Goal: Information Seeking & Learning: Compare options

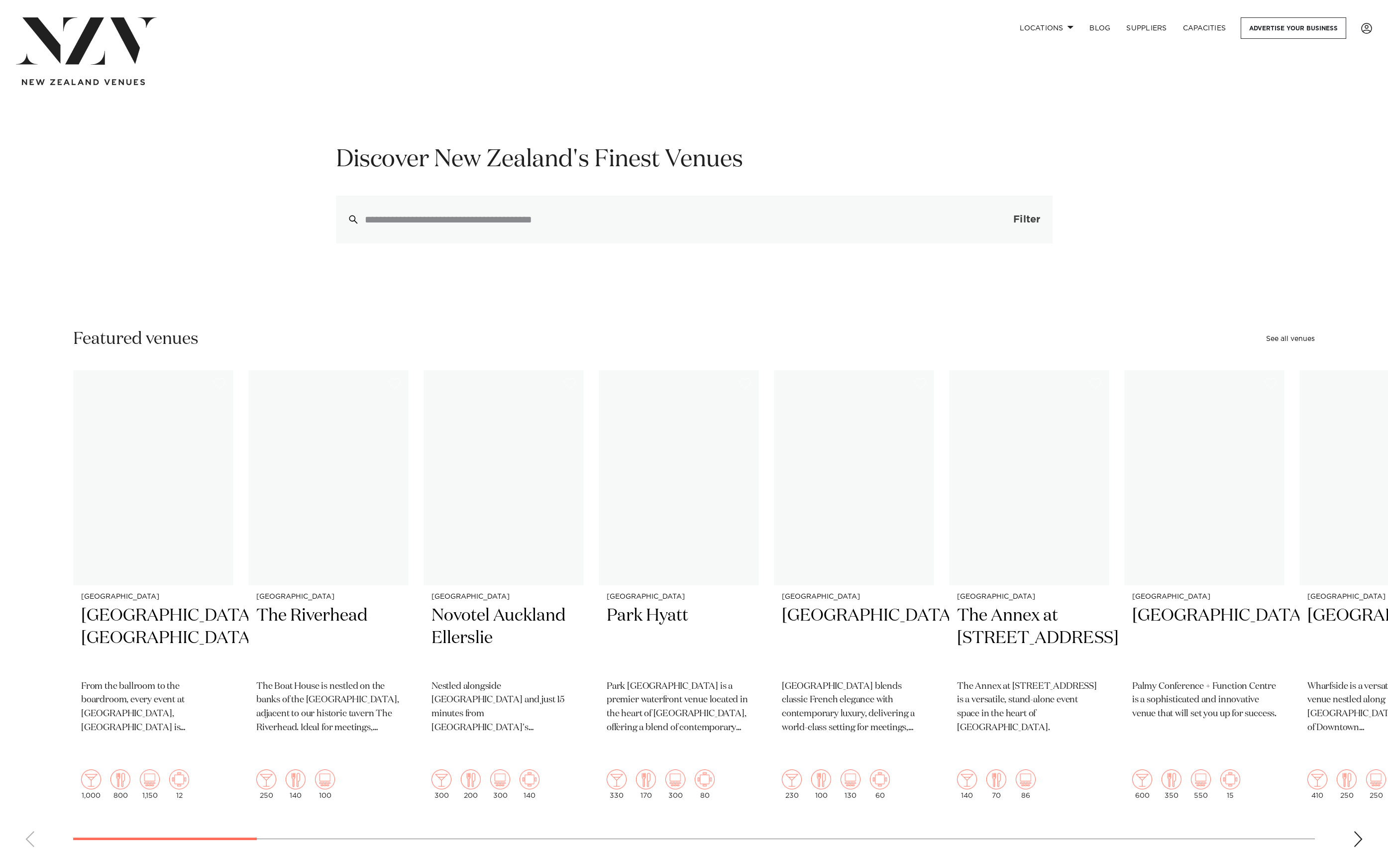
click at [1025, 216] on span "Filter" at bounding box center [1026, 219] width 27 height 10
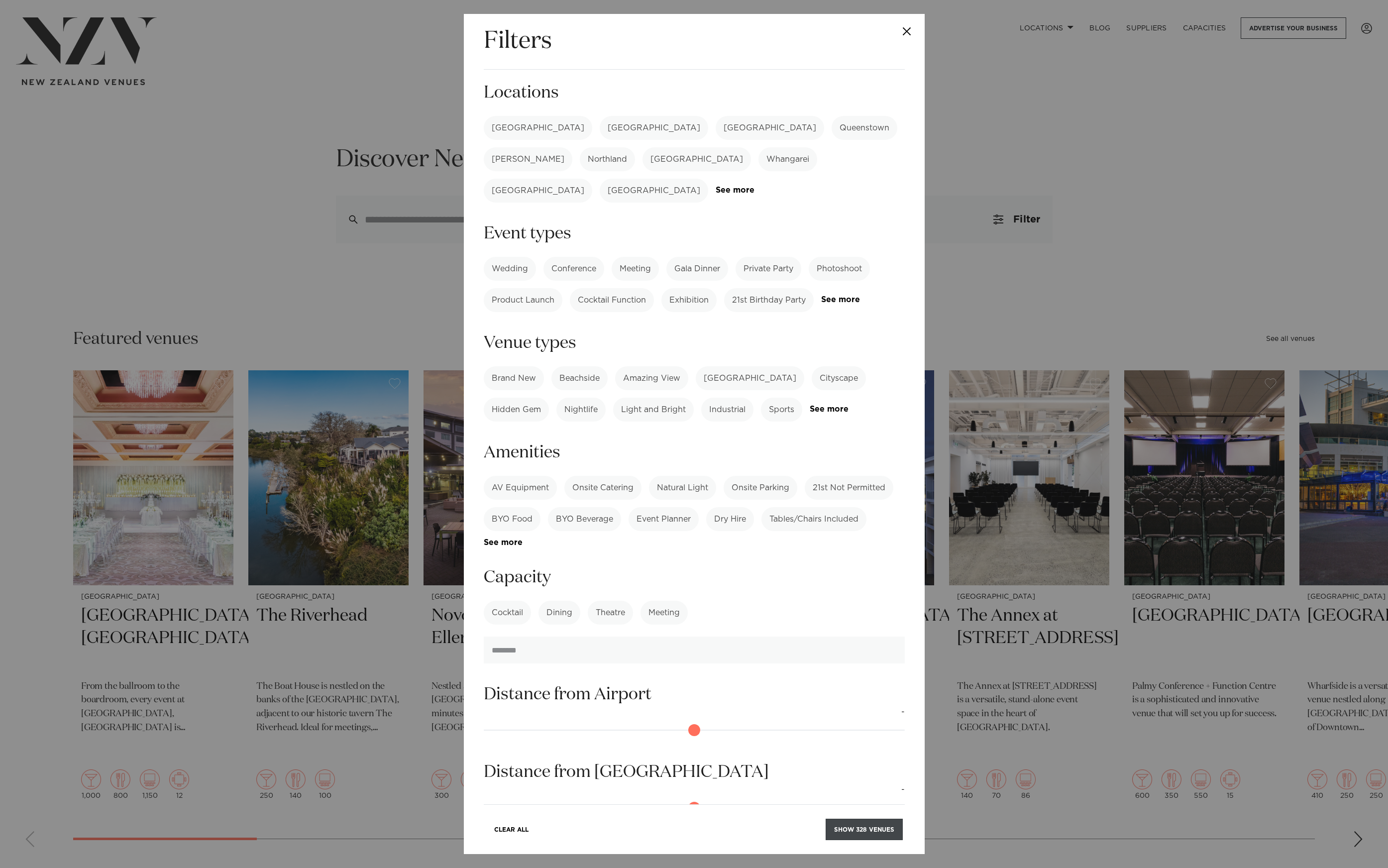
click at [871, 836] on button "Show 328 venues" at bounding box center [864, 829] width 77 height 22
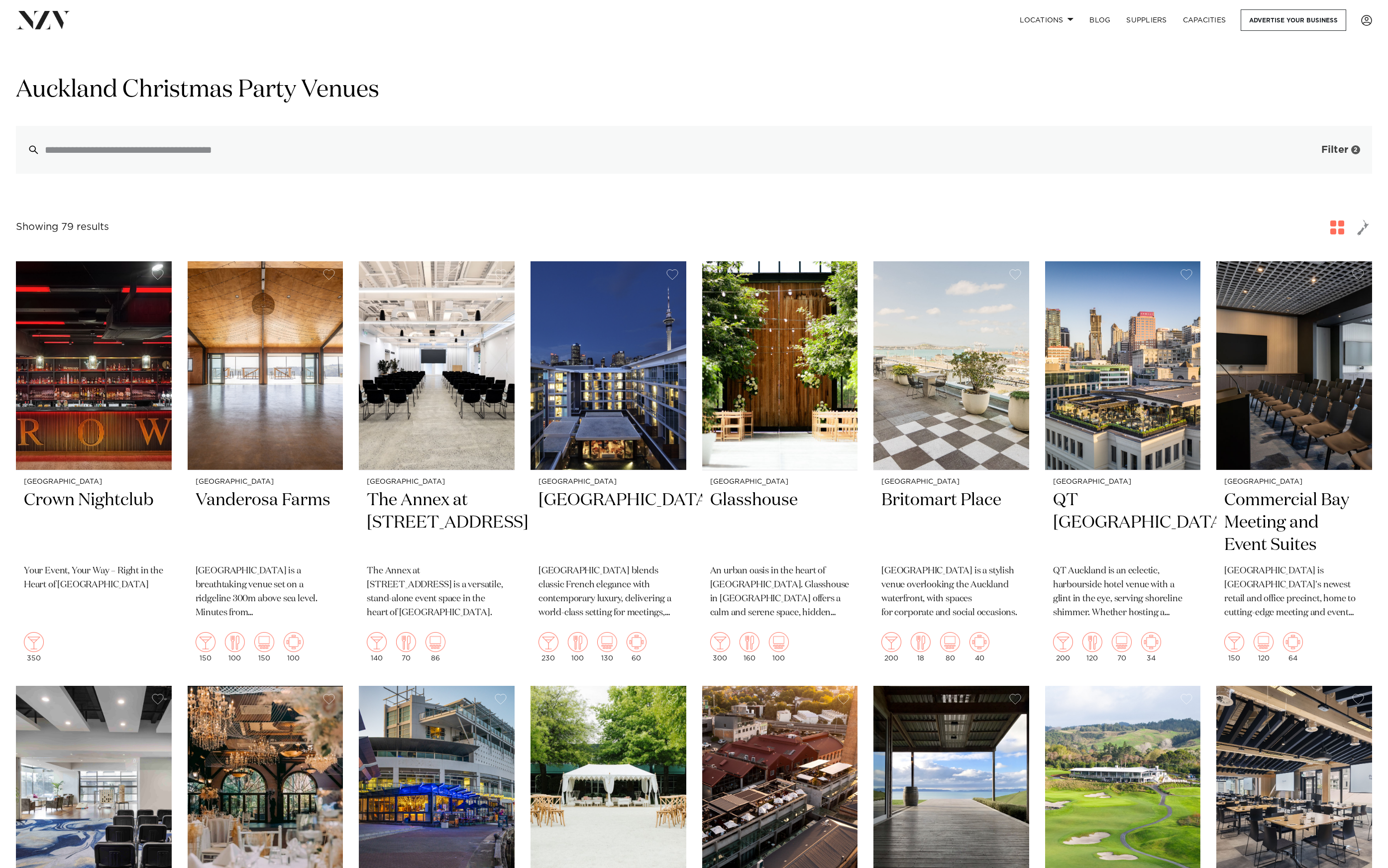
click at [1319, 155] on button "Filter 2" at bounding box center [1331, 150] width 82 height 48
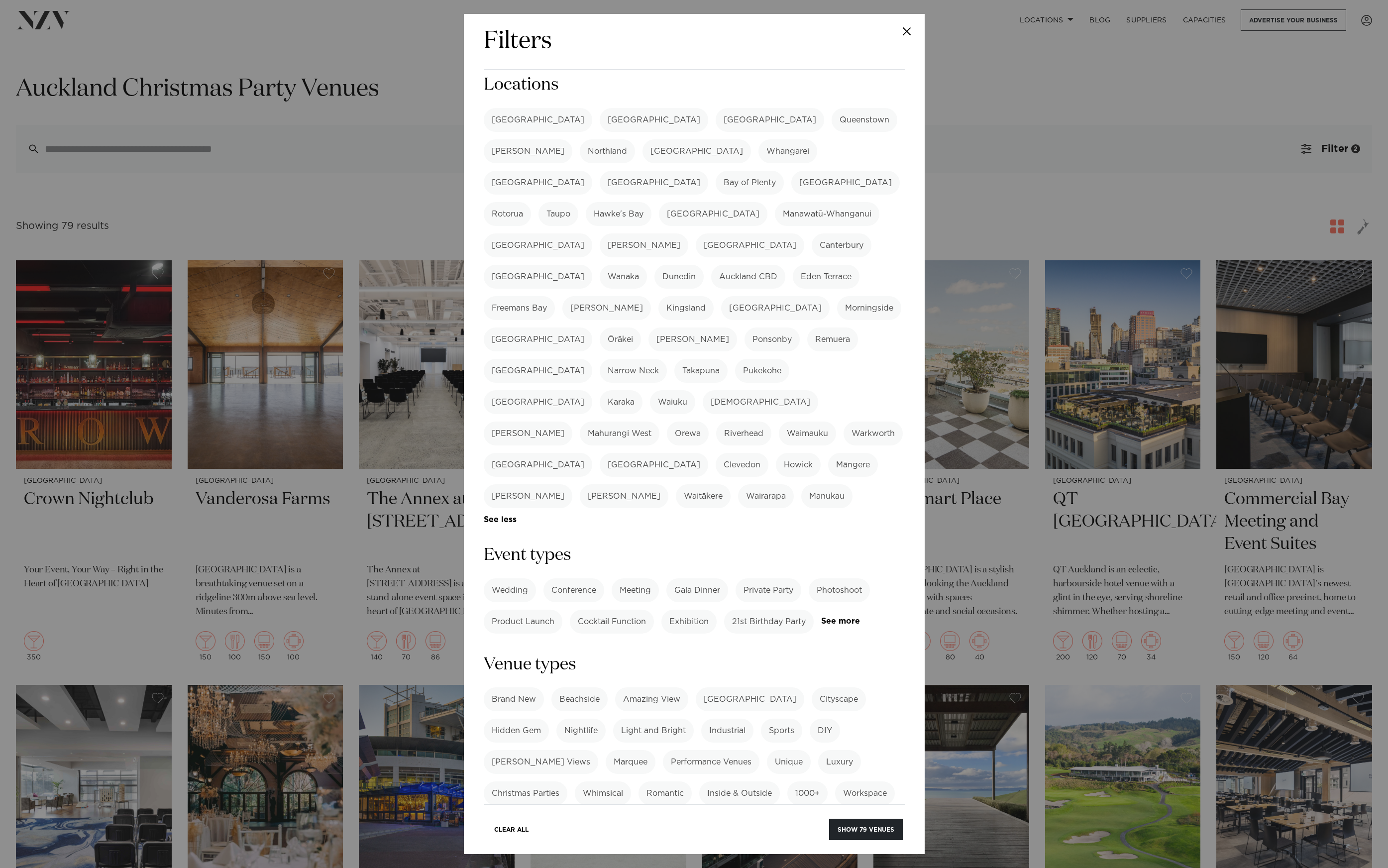
scroll to position [18, 0]
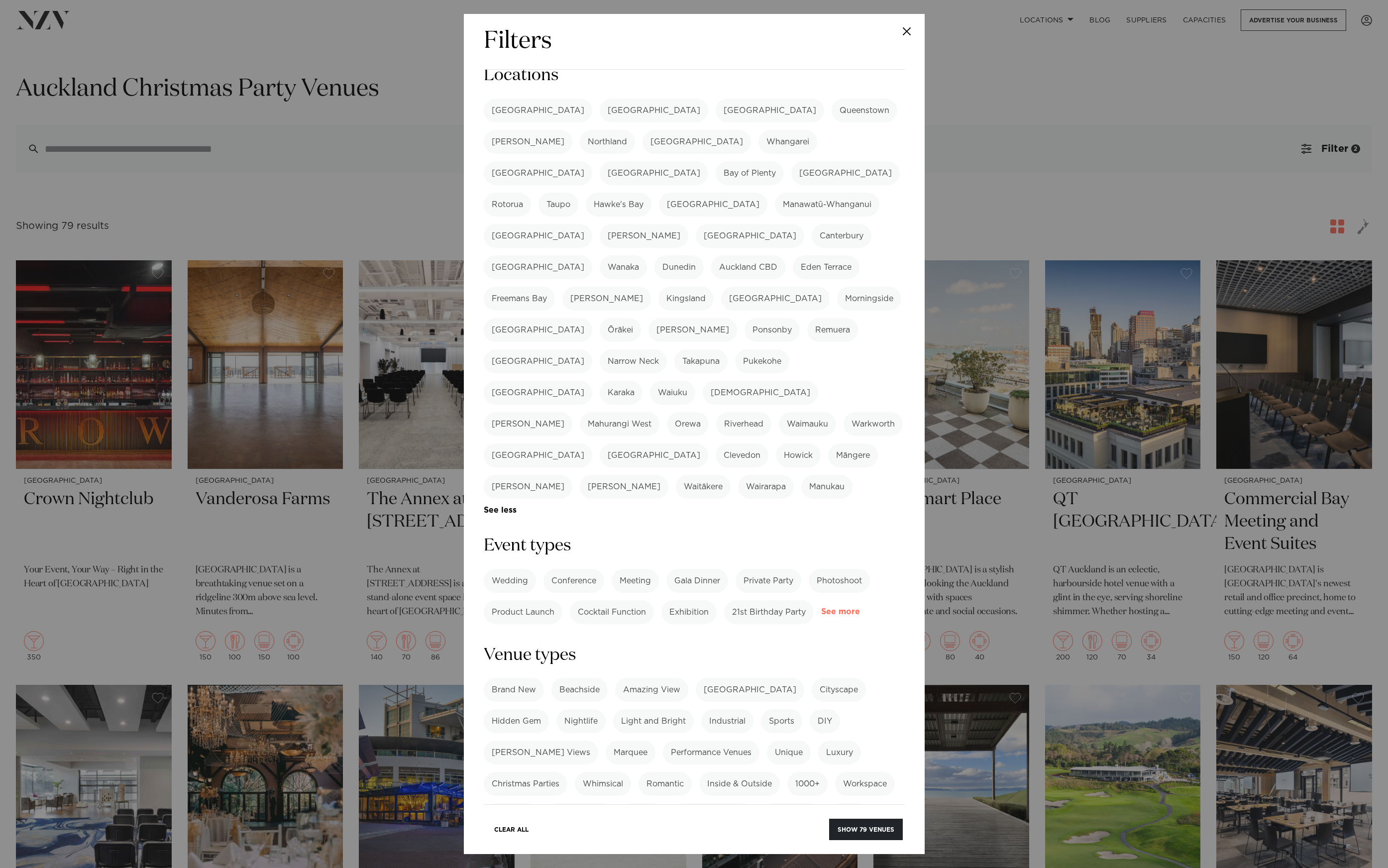
drag, startPoint x: 848, startPoint y: 530, endPoint x: 849, endPoint y: 520, distance: 10.0
click at [848, 530] on form "Search Type Venue Supplier See more Locations Auckland Wellington Christchurch …" at bounding box center [694, 786] width 421 height 1443
click at [849, 607] on link "See more" at bounding box center [860, 611] width 78 height 8
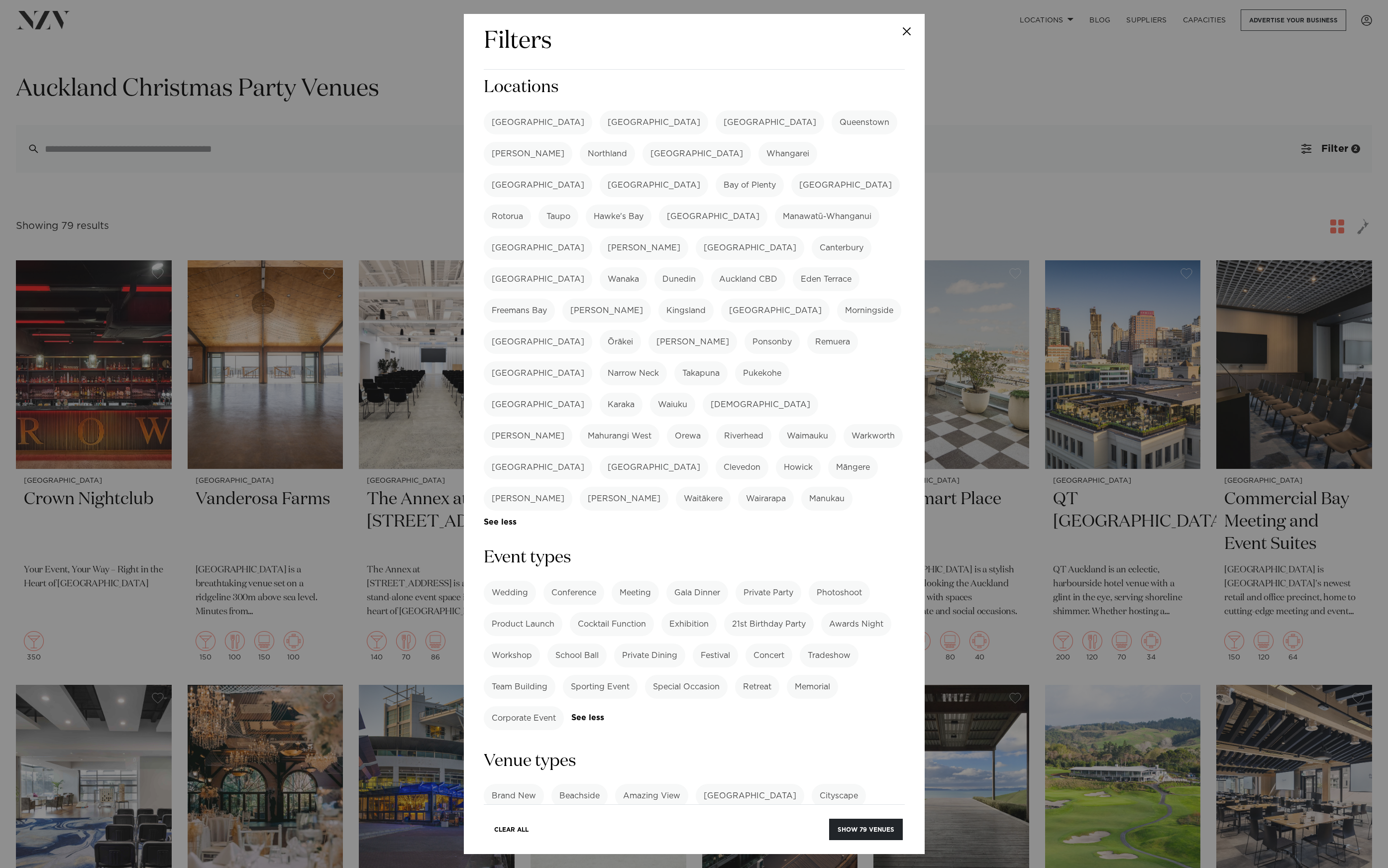
scroll to position [0, 0]
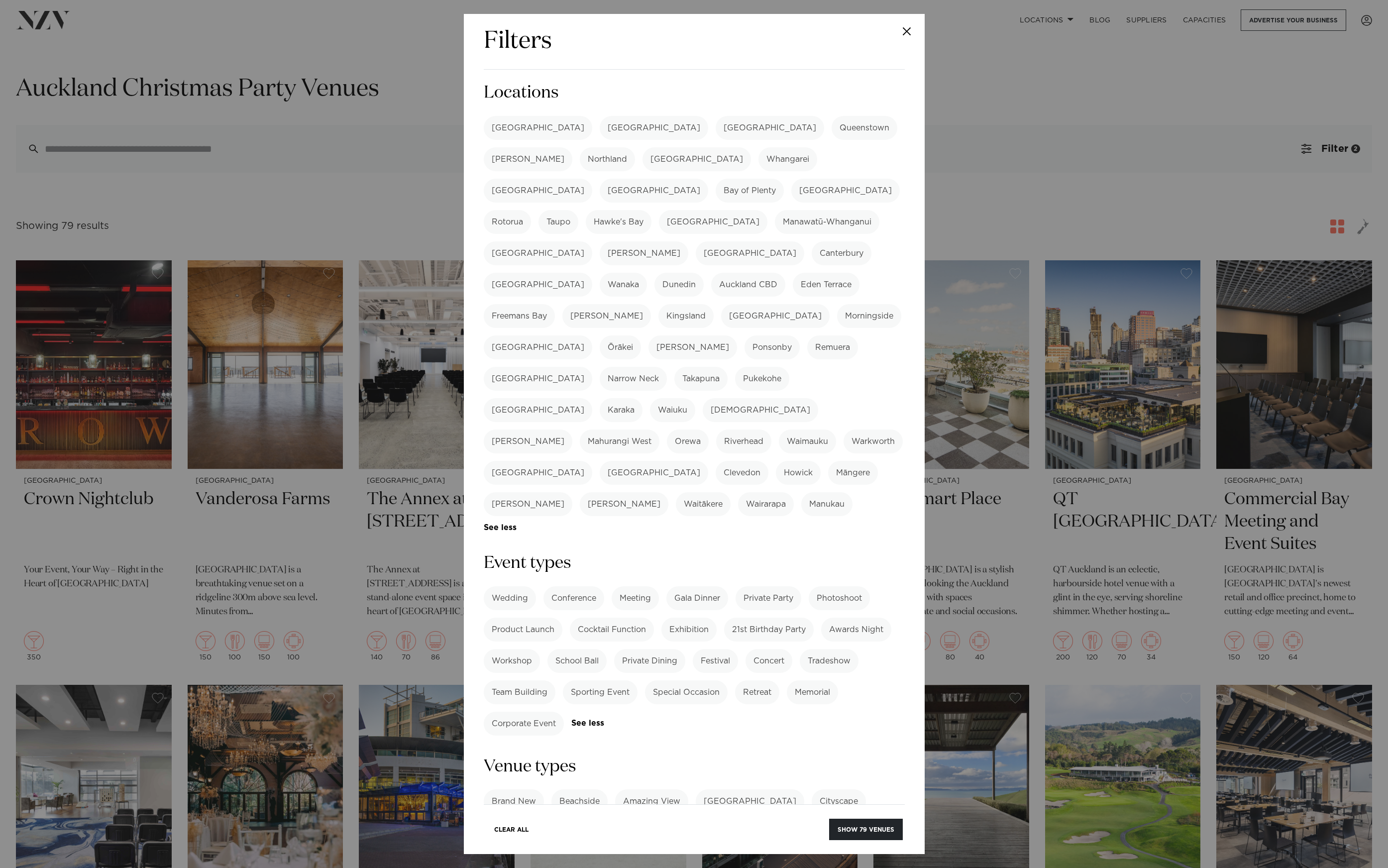
click at [976, 204] on div "Filters Search Type Venue Supplier See more Locations Auckland Wellington Chris…" at bounding box center [694, 434] width 1388 height 868
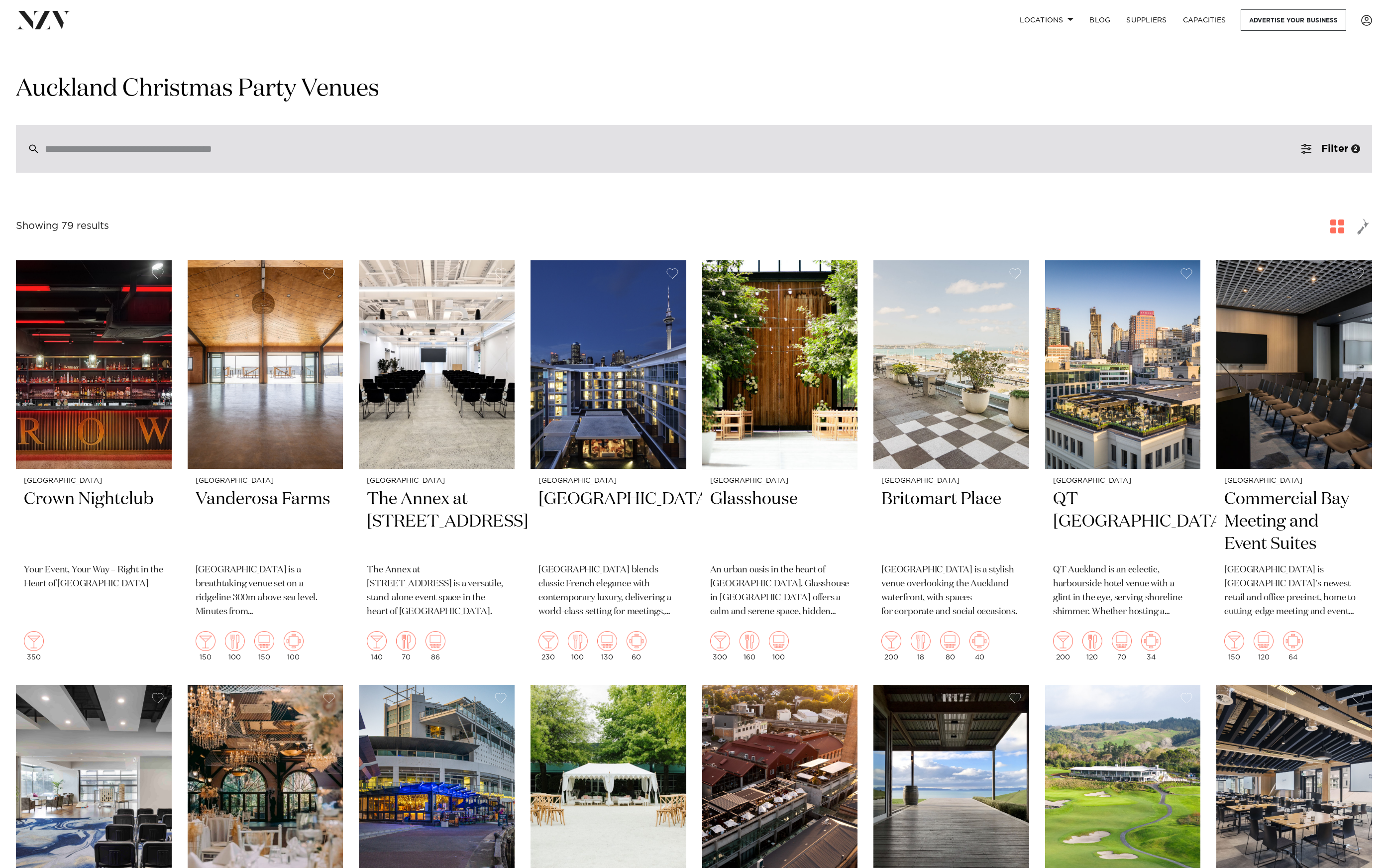
click at [361, 157] on div at bounding box center [694, 148] width 1356 height 48
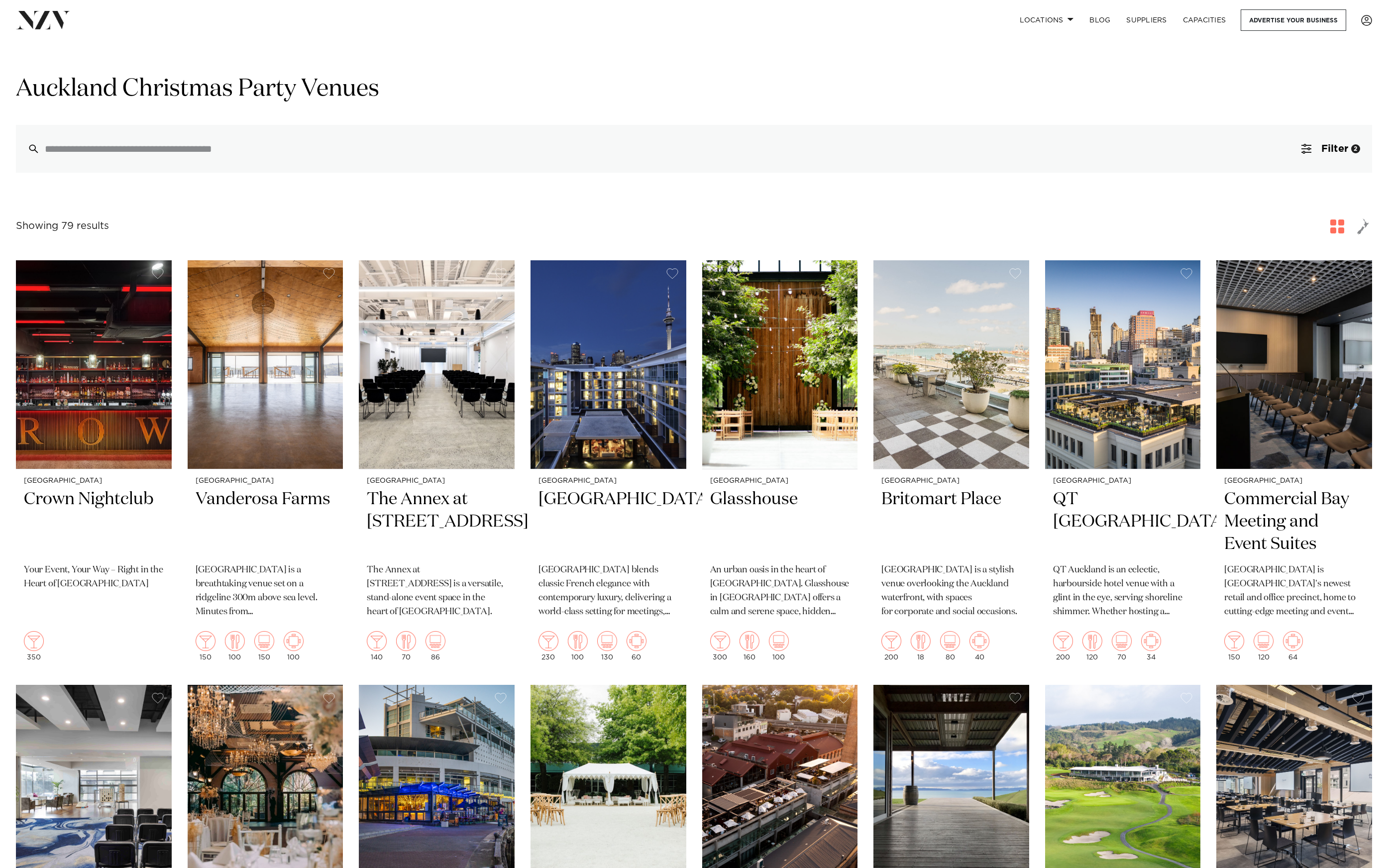
click div "Grid Map"
click h1 "Auckland Christmas Party Venues"
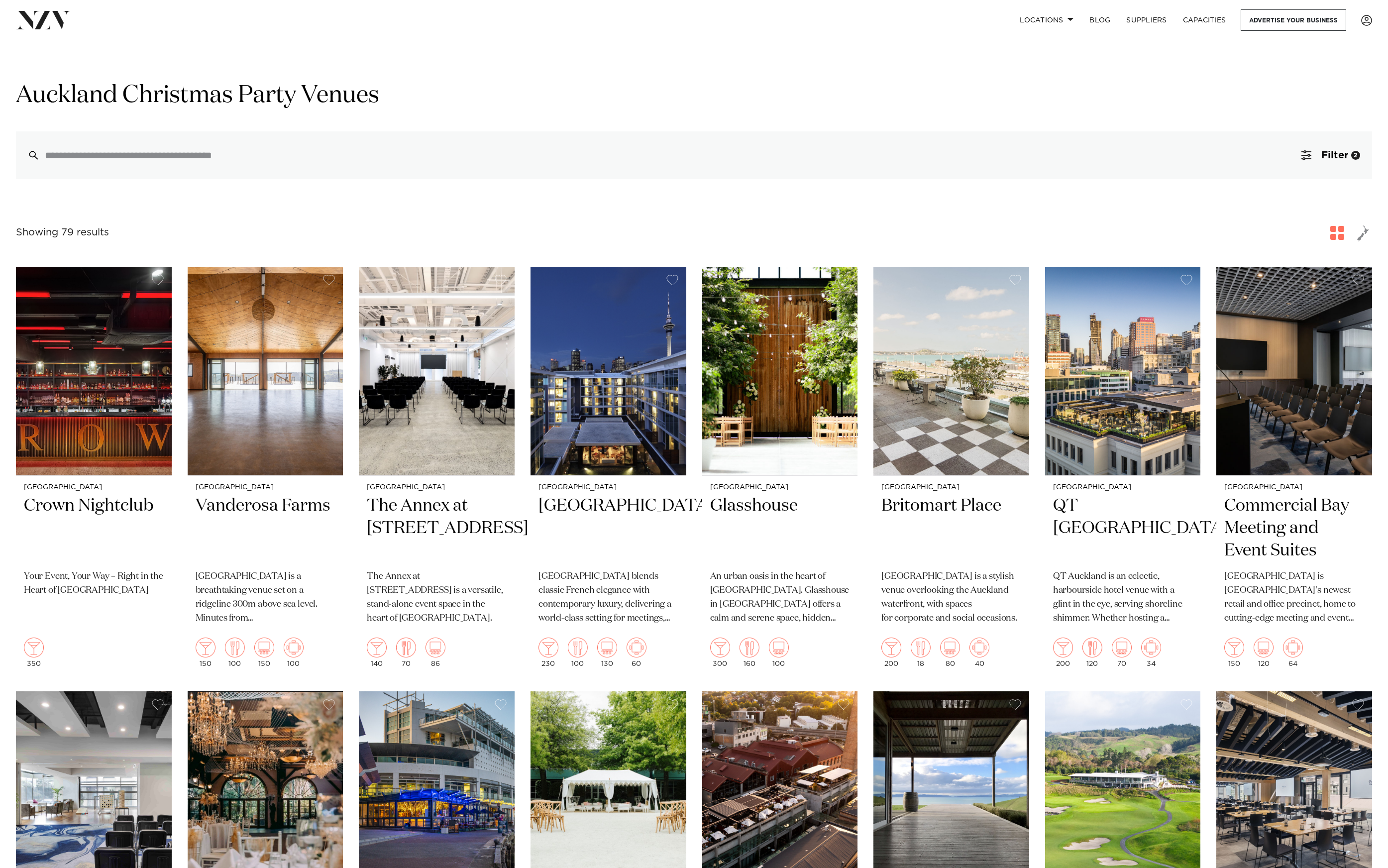
click div "Grid Map"
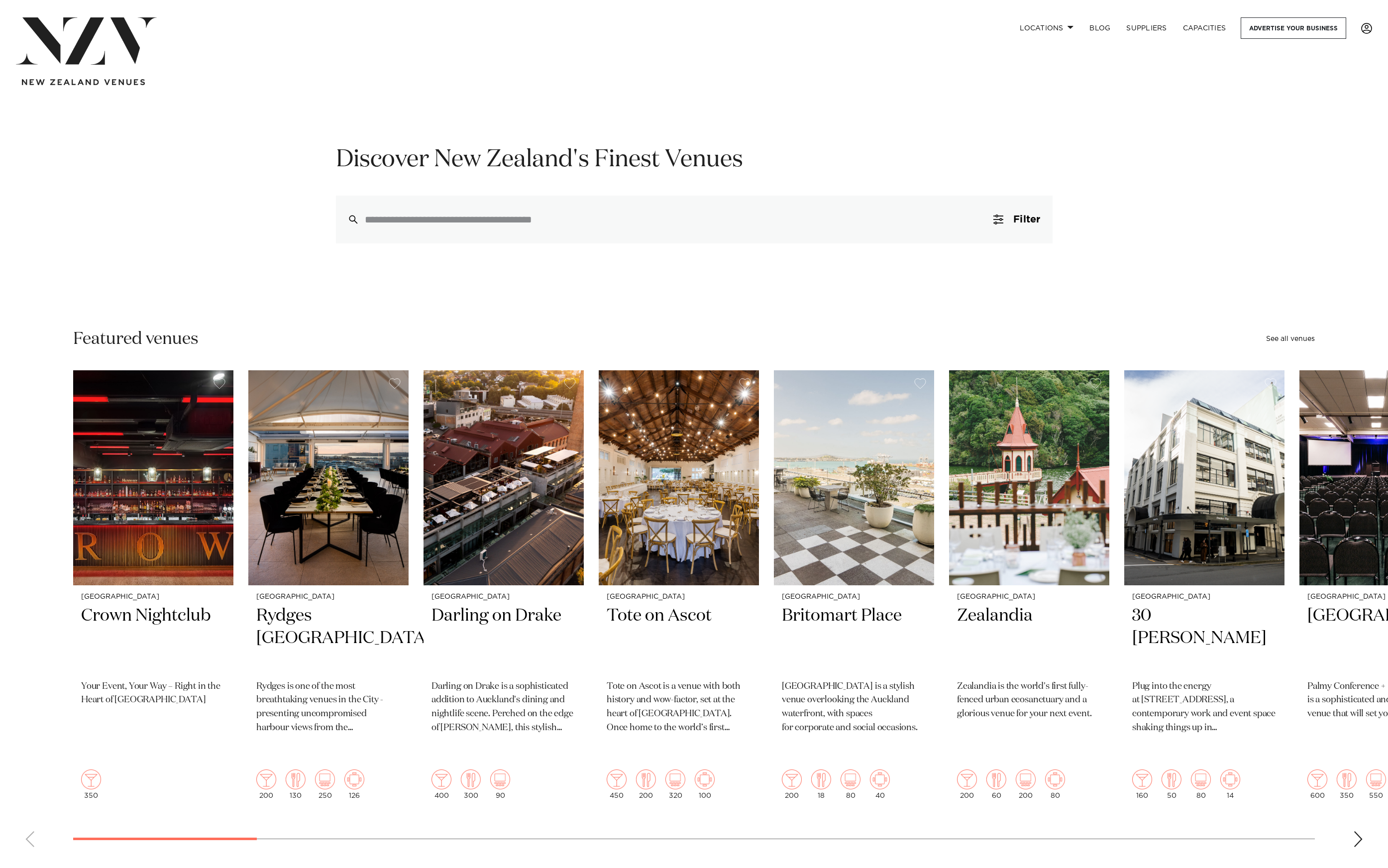
click at [1369, 24] on span at bounding box center [1366, 28] width 11 height 11
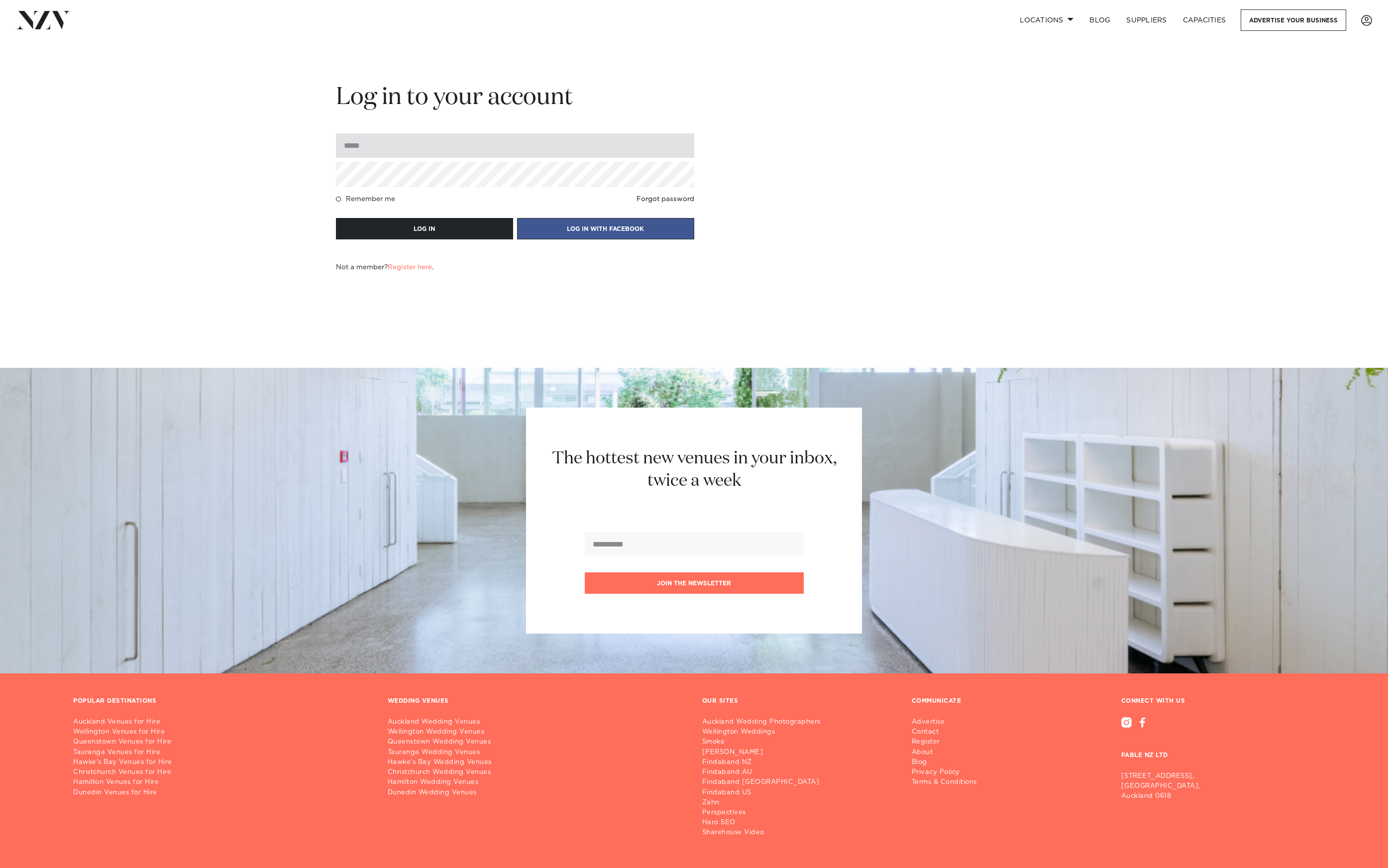
click at [387, 145] on input "email" at bounding box center [515, 145] width 359 height 24
type input "**********"
click at [336, 218] on button "LOG IN" at bounding box center [424, 229] width 177 height 22
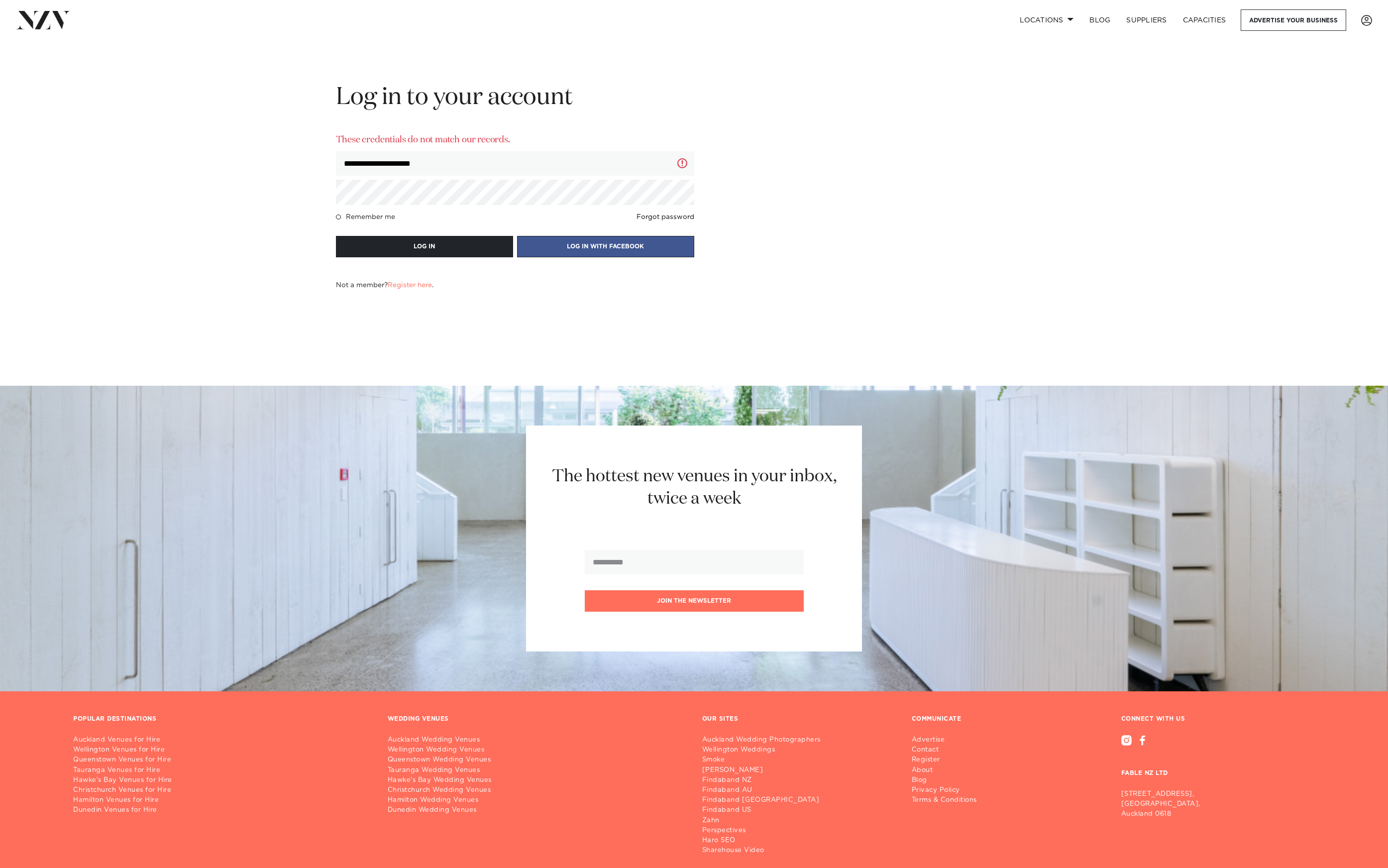
click at [336, 236] on button "LOG IN" at bounding box center [424, 246] width 177 height 22
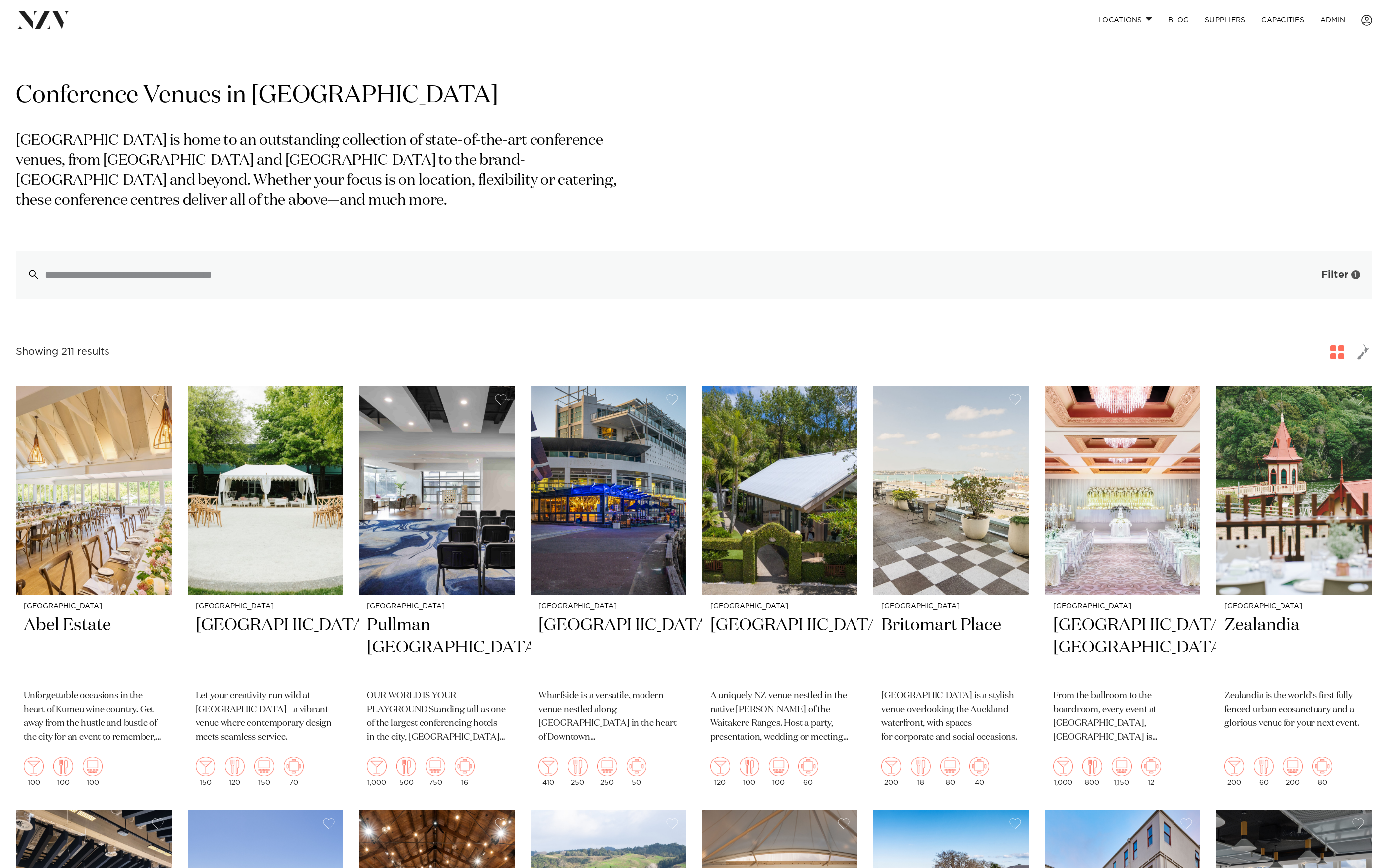
click at [1341, 268] on button "Filter 1" at bounding box center [1331, 274] width 82 height 48
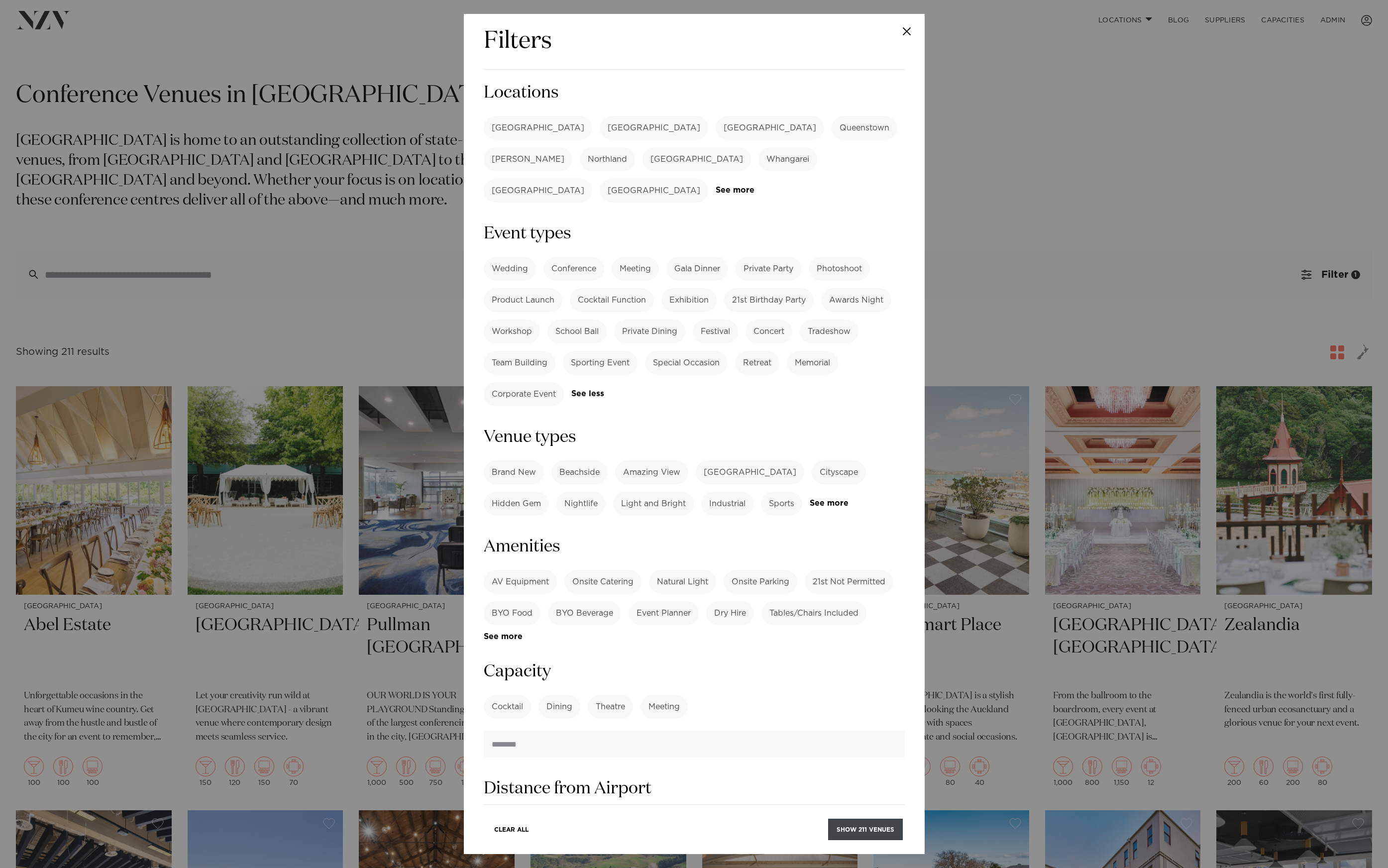
click at [877, 834] on button "Show 211 venues" at bounding box center [865, 829] width 74 height 22
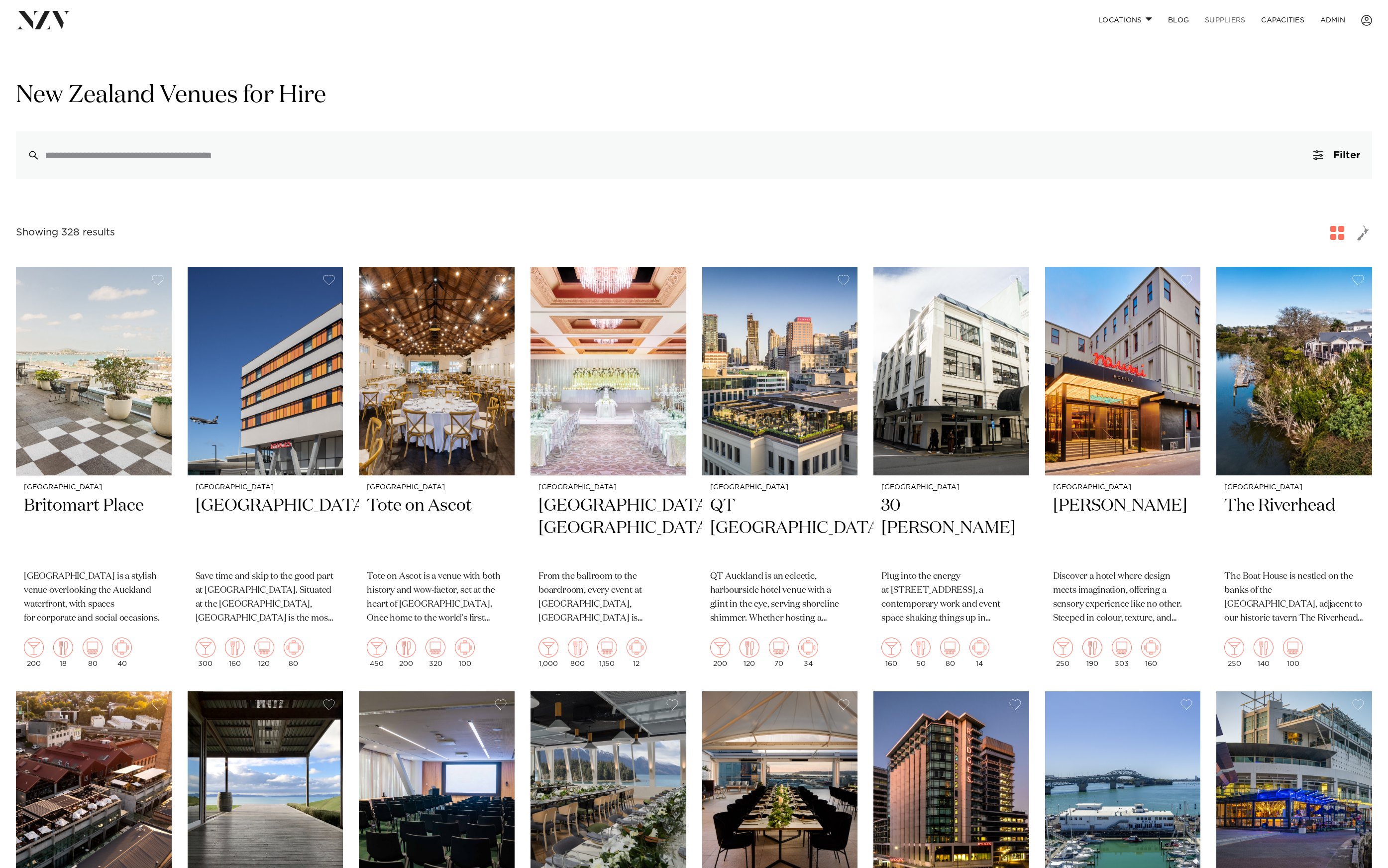
click at [1227, 18] on link "SUPPLIERS" at bounding box center [1225, 20] width 56 height 22
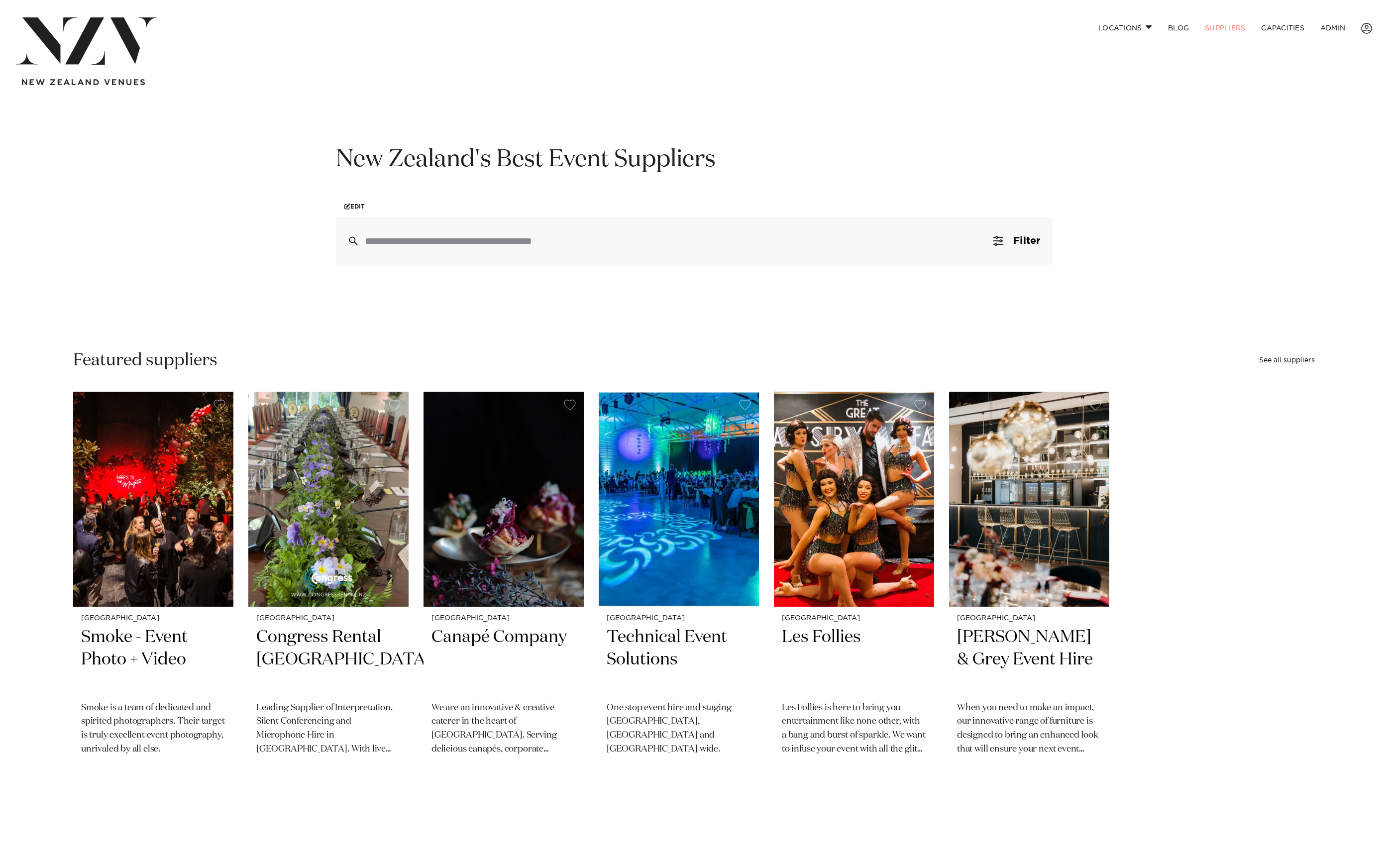
click at [328, 99] on nav "Locations Auckland Wellington Christchurch Queenstown Hamilton Northland Bay of…" at bounding box center [694, 51] width 1388 height 103
click at [1005, 242] on button "Filter 0" at bounding box center [1017, 240] width 71 height 48
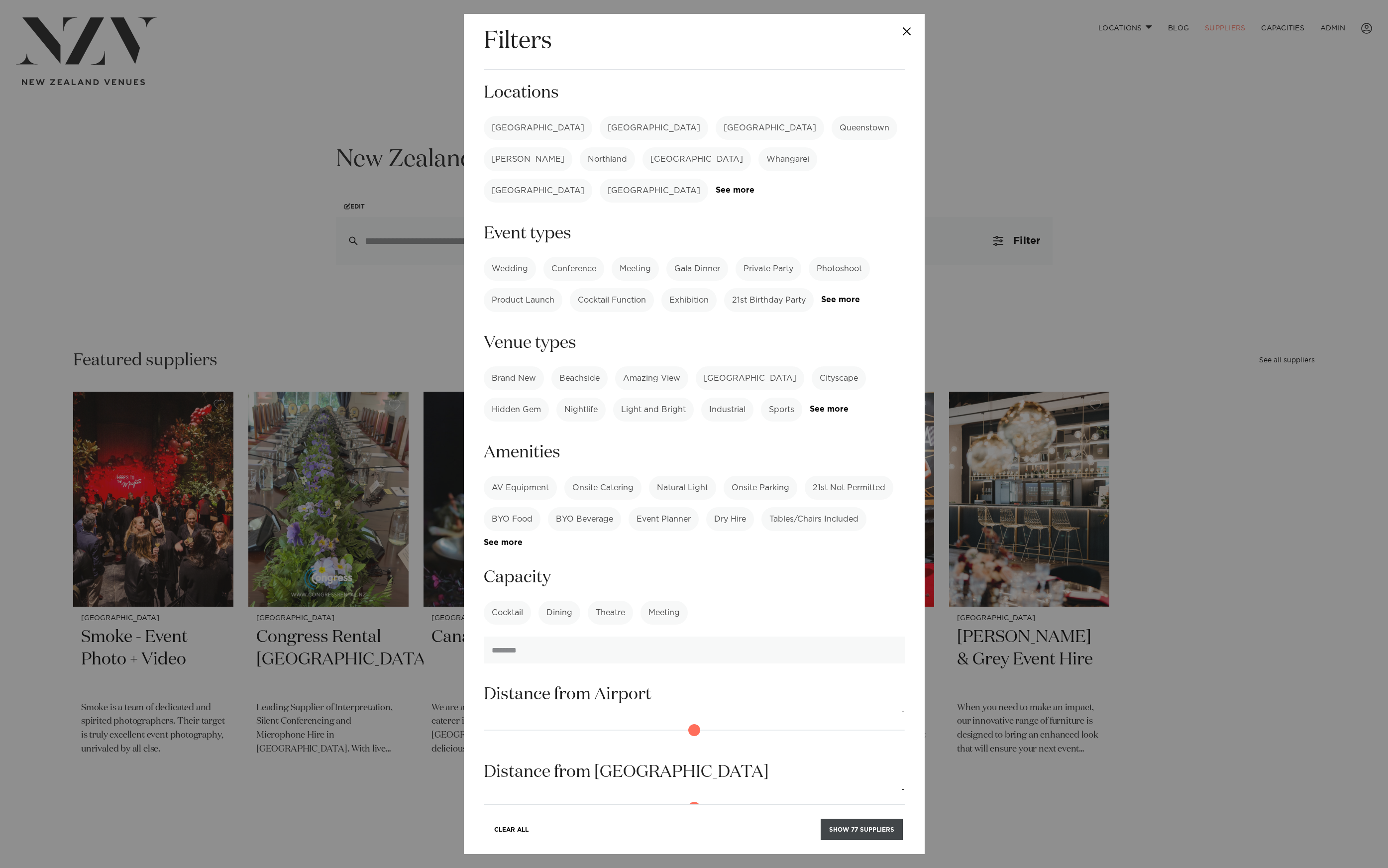
click at [858, 835] on button "Show 77 suppliers" at bounding box center [862, 829] width 82 height 22
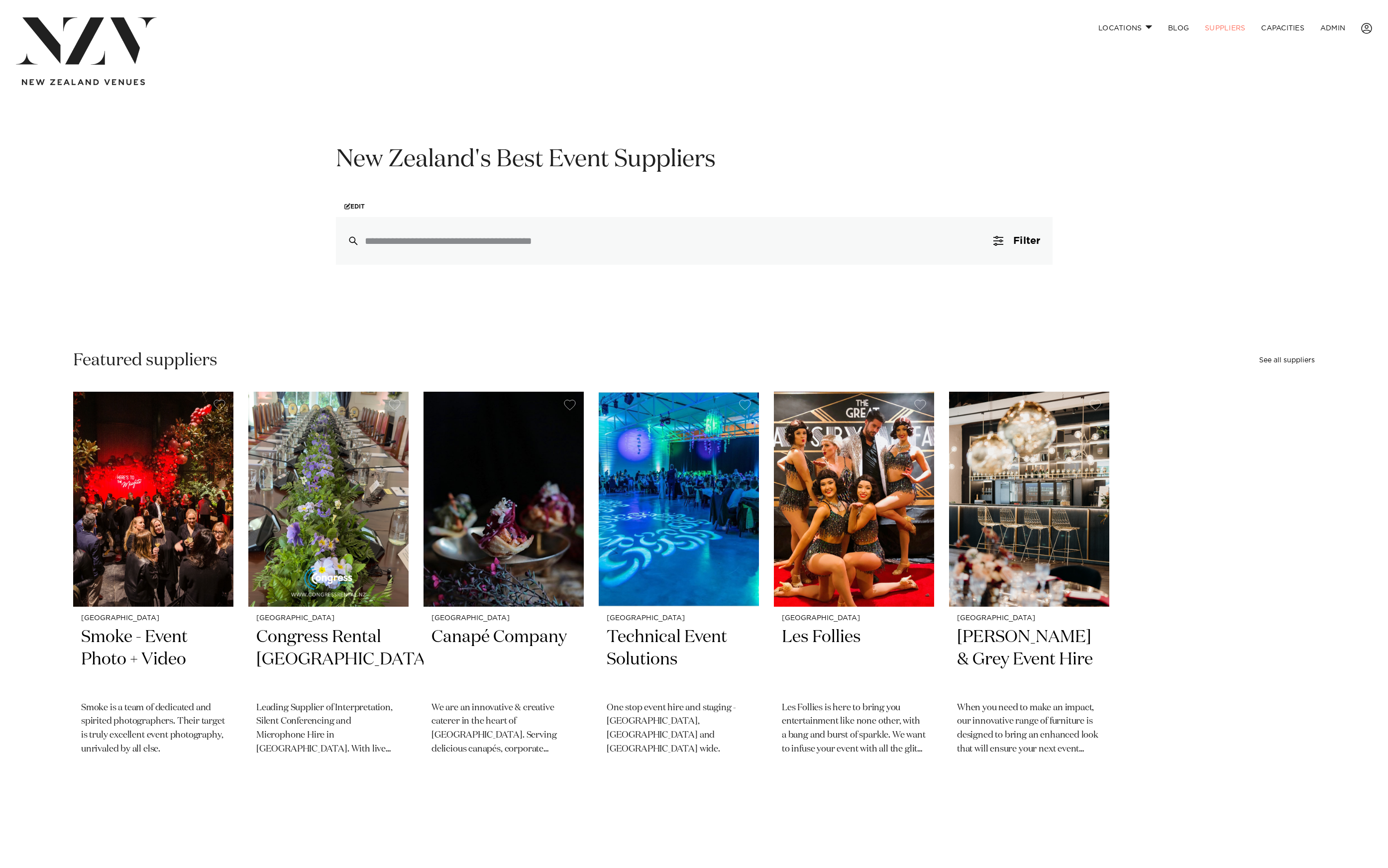
click at [1074, 249] on div "New Zealand's Best Event Suppliers Edit Filter 0 Filters Search Type Venue Supp…" at bounding box center [694, 204] width 847 height 120
click at [1010, 236] on button "Filter 0" at bounding box center [1017, 240] width 71 height 48
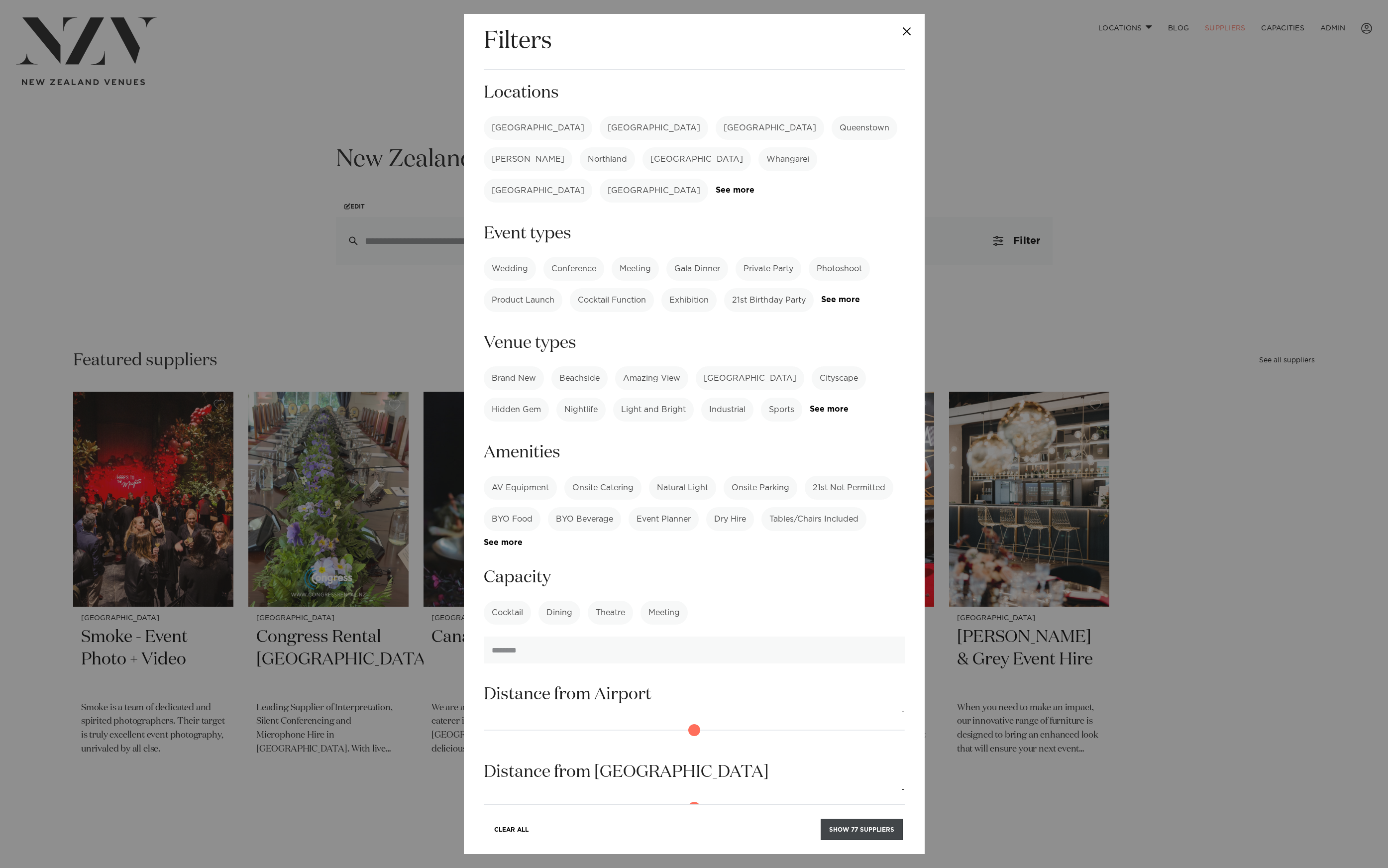
click at [861, 825] on button "Show 77 suppliers" at bounding box center [862, 829] width 82 height 22
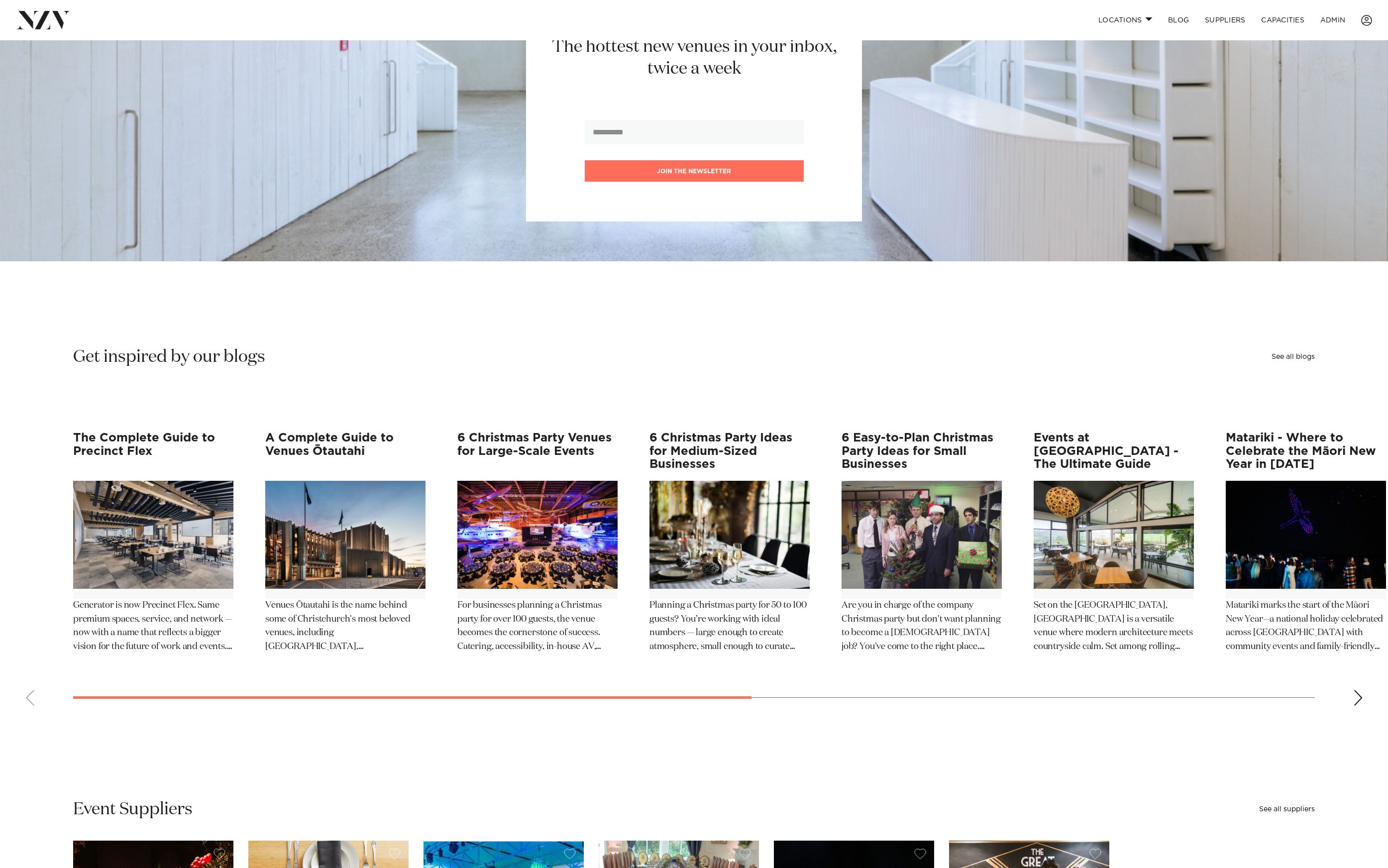
scroll to position [2121, 0]
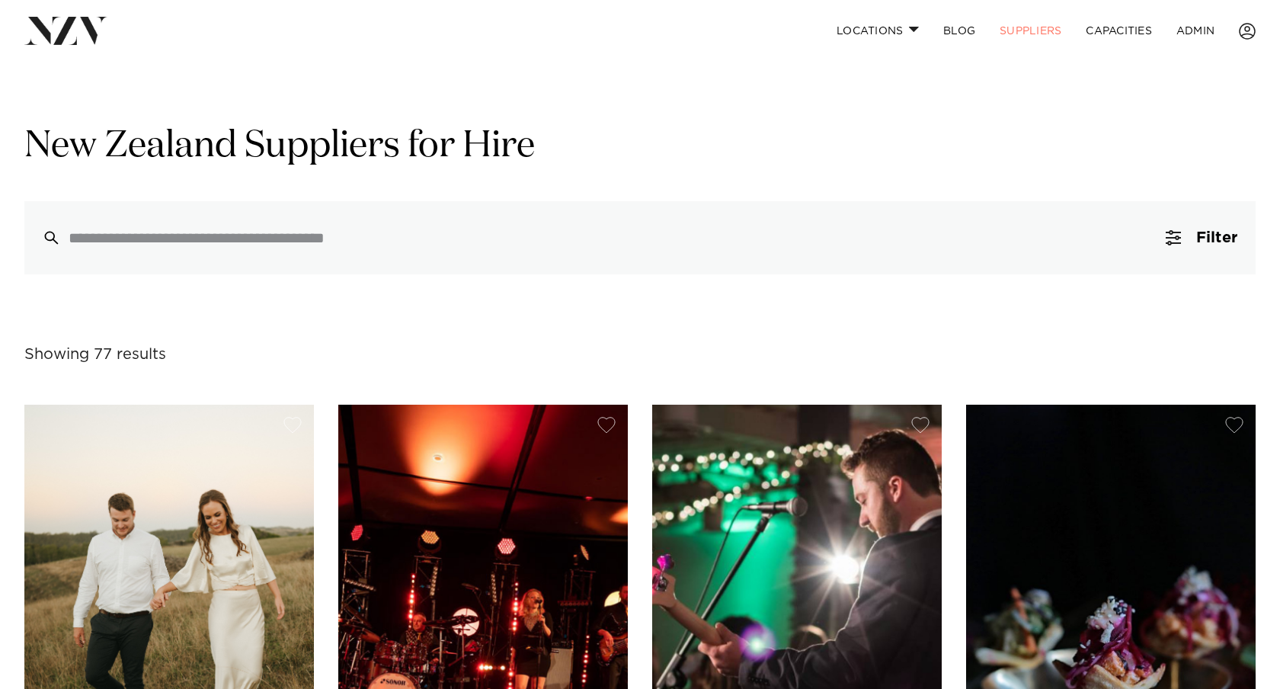
click at [707, 95] on div at bounding box center [640, 107] width 1256 height 30
